Goal: Information Seeking & Learning: Check status

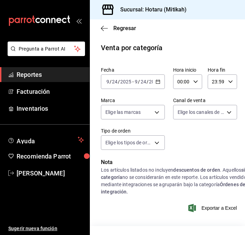
scroll to position [346, 0]
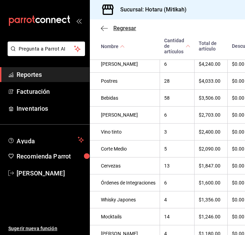
click at [102, 28] on icon "button" at bounding box center [104, 28] width 7 height 6
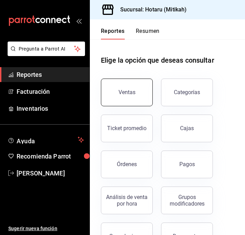
click at [138, 93] on button "Ventas" at bounding box center [127, 93] width 52 height 28
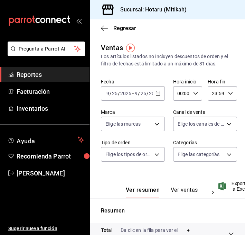
click at [175, 187] on button "Ver ventas" at bounding box center [184, 192] width 27 height 12
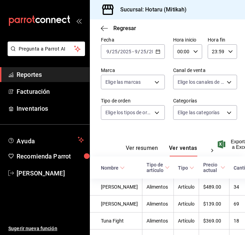
scroll to position [44, 0]
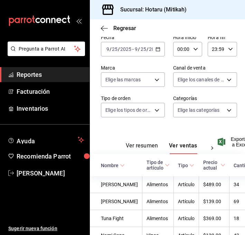
click at [118, 159] on th "Nombre" at bounding box center [116, 165] width 53 height 22
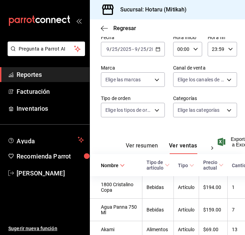
click at [123, 166] on \(Stroke\) at bounding box center [122, 165] width 4 height 2
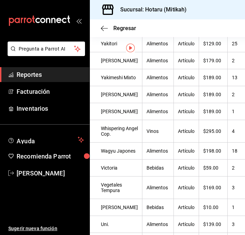
scroll to position [0, 0]
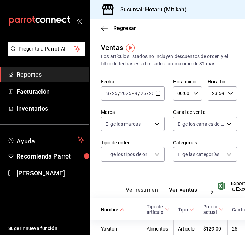
click at [116, 202] on th "Nombre" at bounding box center [116, 209] width 53 height 22
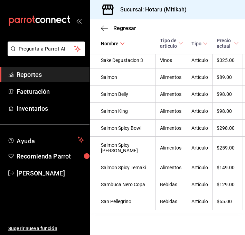
scroll to position [2431, 0]
click at [104, 29] on icon "button" at bounding box center [104, 28] width 7 height 6
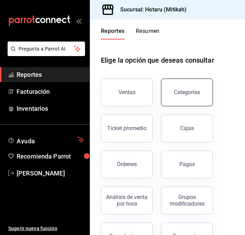
click at [177, 90] on div "Categorías" at bounding box center [187, 92] width 26 height 7
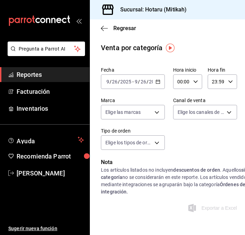
click at [158, 86] on div "[DATE] [DATE] - [DATE] [DATE]" at bounding box center [133, 81] width 64 height 15
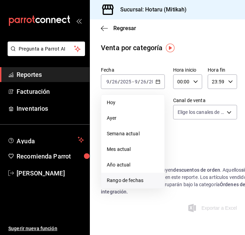
click at [144, 181] on span "Rango de fechas" at bounding box center [133, 180] width 52 height 7
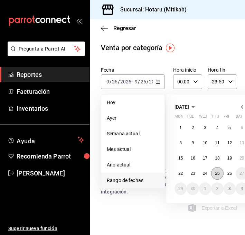
click at [221, 174] on button "25" at bounding box center [217, 173] width 12 height 12
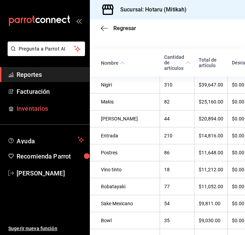
scroll to position [181, 0]
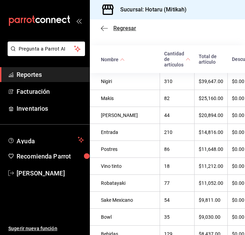
click at [103, 27] on icon "button" at bounding box center [104, 28] width 7 height 6
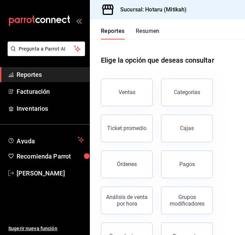
click at [146, 34] on button "Resumen" at bounding box center [148, 34] width 24 height 12
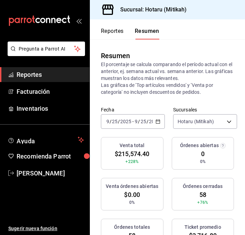
click at [156, 123] on \(Stroke\) "button" at bounding box center [158, 122] width 4 height 4
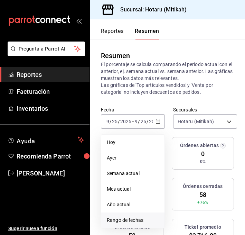
click at [131, 217] on span "Rango de fechas" at bounding box center [133, 220] width 52 height 7
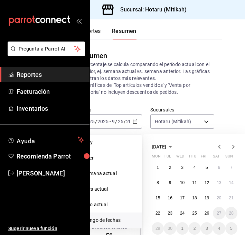
scroll to position [0, 24]
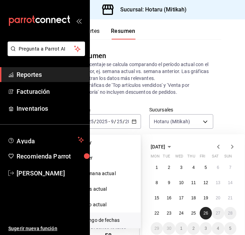
click at [205, 213] on abbr "26" at bounding box center [206, 213] width 4 height 5
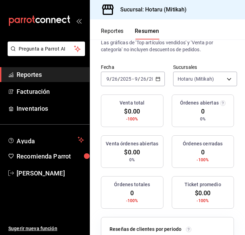
scroll to position [43, 0]
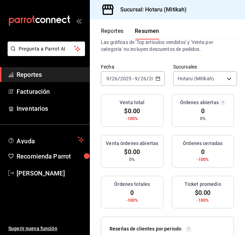
click at [160, 81] on div "[DATE] [DATE] - [DATE] [DATE]" at bounding box center [133, 78] width 64 height 15
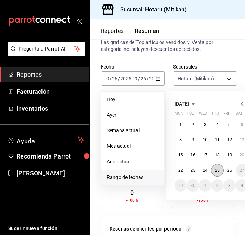
click at [219, 172] on abbr "25" at bounding box center [217, 170] width 4 height 5
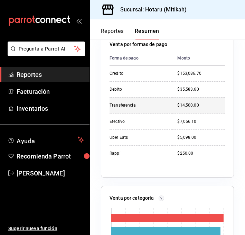
scroll to position [0, 0]
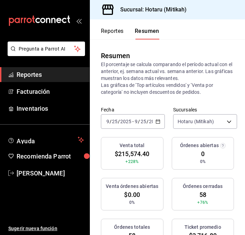
click at [156, 122] on icon "button" at bounding box center [158, 121] width 5 height 5
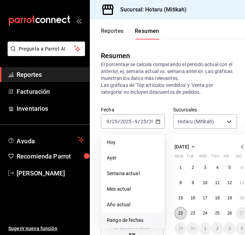
click at [181, 213] on abbr "22" at bounding box center [181, 213] width 4 height 5
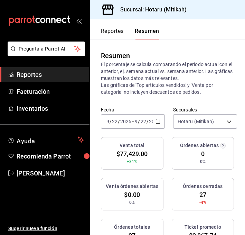
click at [157, 120] on icon "button" at bounding box center [158, 121] width 5 height 5
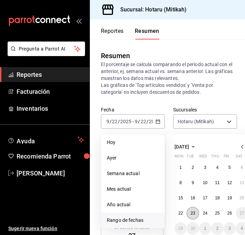
click at [192, 214] on abbr "23" at bounding box center [193, 213] width 4 height 5
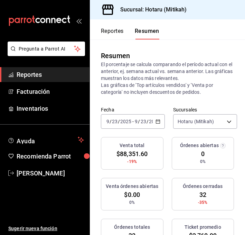
click at [156, 121] on icon "button" at bounding box center [158, 121] width 5 height 5
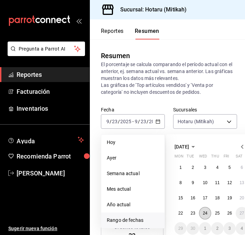
click at [206, 211] on abbr "24" at bounding box center [205, 213] width 4 height 5
